Goal: Task Accomplishment & Management: Use online tool/utility

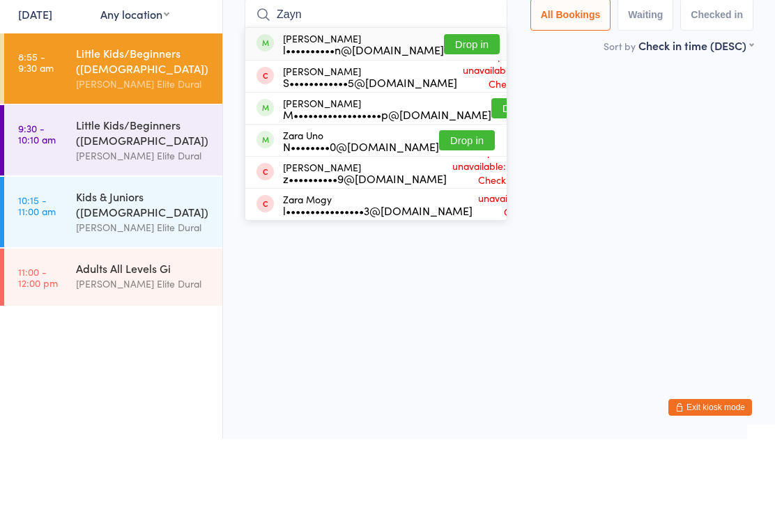
type input "Zayn"
click at [450, 128] on button "Drop in" at bounding box center [472, 138] width 56 height 20
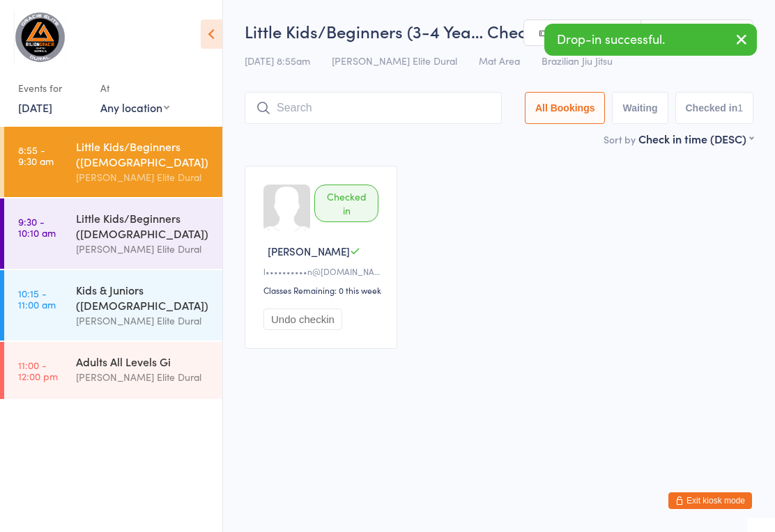
click at [372, 112] on input "search" at bounding box center [373, 108] width 257 height 32
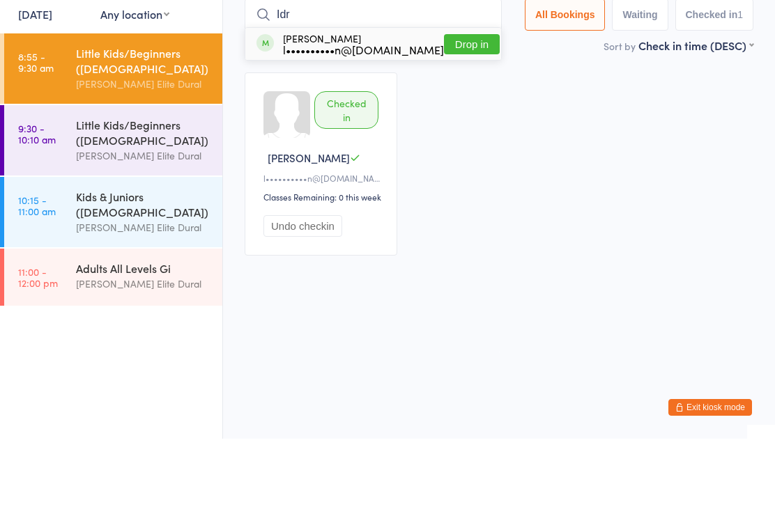
type input "Idr"
click at [447, 128] on button "Drop in" at bounding box center [472, 138] width 56 height 20
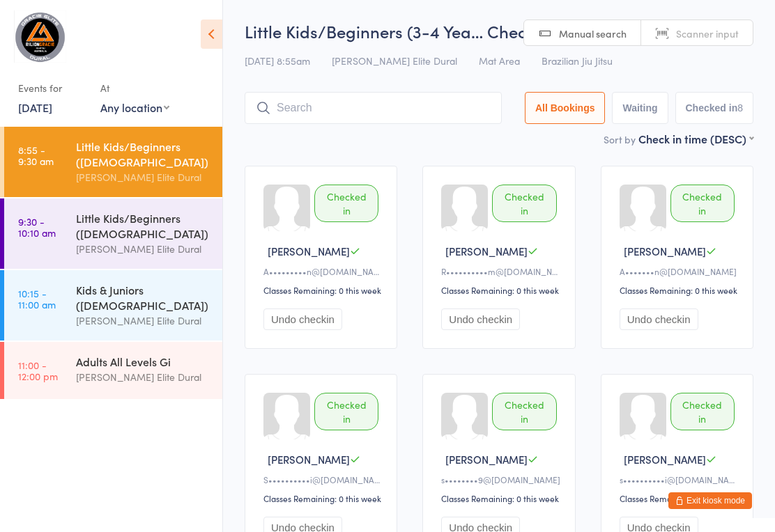
click at [327, 98] on input "search" at bounding box center [373, 108] width 257 height 32
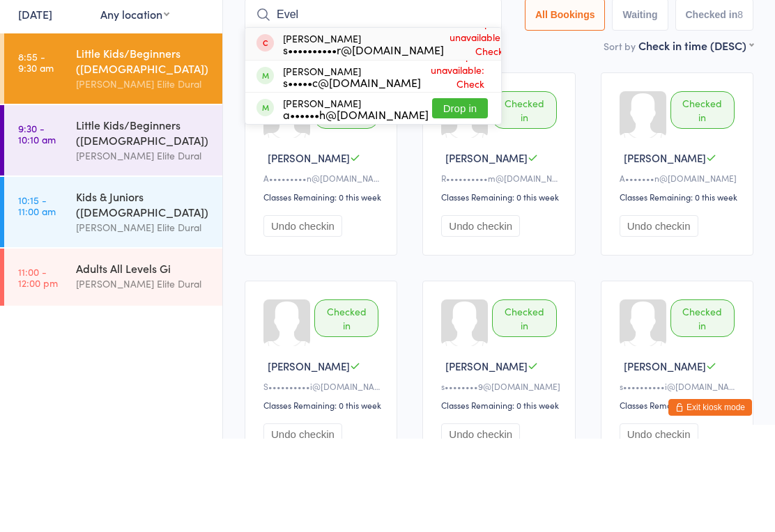
type input "Evel"
click at [443, 192] on button "Drop in" at bounding box center [460, 202] width 56 height 20
